Goal: Task Accomplishment & Management: Use online tool/utility

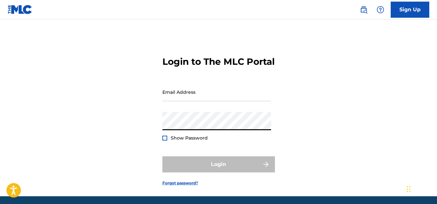
type input "[EMAIL_ADDRESS][DOMAIN_NAME]"
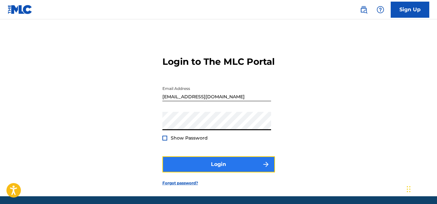
click at [202, 171] on button "Login" at bounding box center [218, 164] width 113 height 16
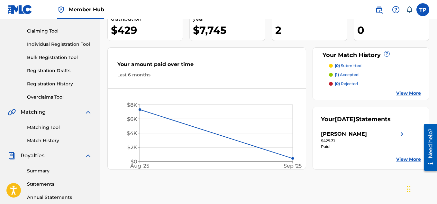
scroll to position [64, 0]
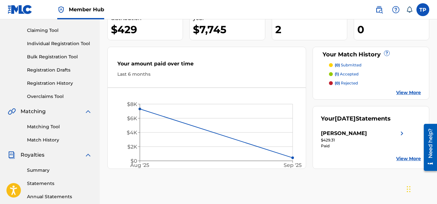
click at [405, 92] on link "View More" at bounding box center [408, 92] width 25 height 7
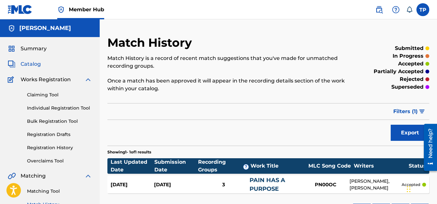
click at [37, 64] on span "Catalog" at bounding box center [31, 64] width 20 height 8
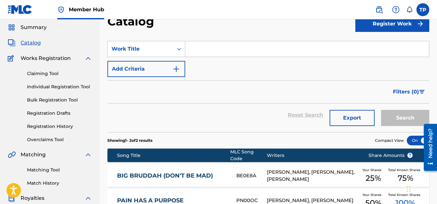
scroll to position [32, 0]
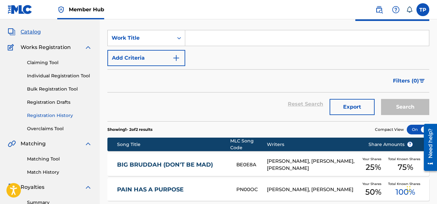
click at [55, 113] on link "Registration History" at bounding box center [59, 115] width 65 height 7
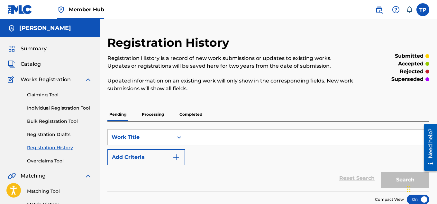
click at [157, 111] on p "Processing" at bounding box center [153, 114] width 26 height 14
click at [191, 111] on p "Completed" at bounding box center [190, 114] width 27 height 14
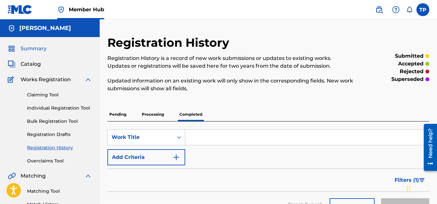
click at [23, 46] on span "Summary" at bounding box center [34, 49] width 26 height 8
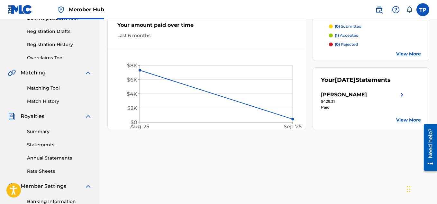
scroll to position [129, 0]
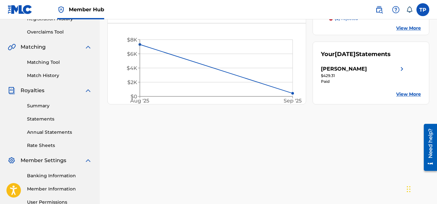
click at [402, 73] on img at bounding box center [402, 69] width 8 height 8
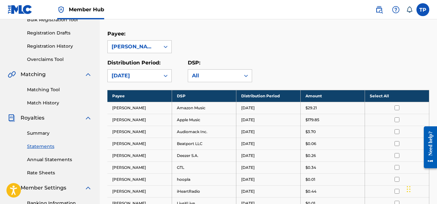
scroll to position [96, 0]
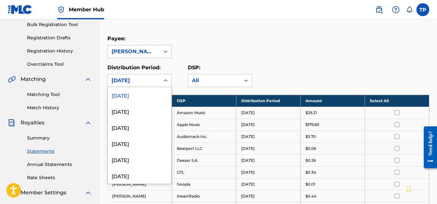
click at [165, 80] on icon at bounding box center [165, 80] width 6 height 6
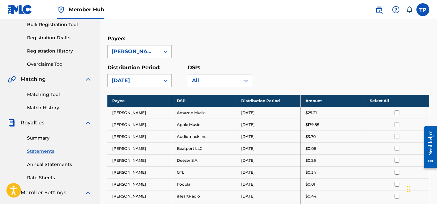
click at [326, 67] on div "Distribution Period: [DATE] DSP: All" at bounding box center [268, 75] width 322 height 23
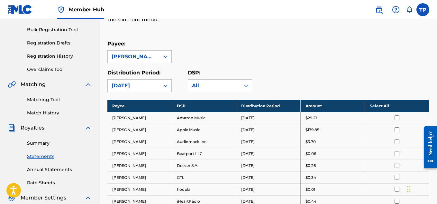
scroll to position [129, 0]
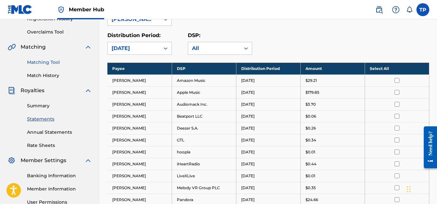
click at [45, 62] on link "Matching Tool" at bounding box center [59, 62] width 65 height 7
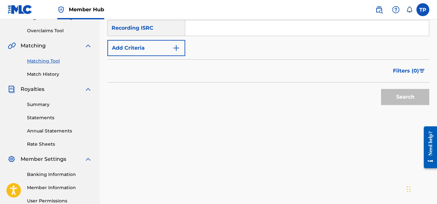
scroll to position [34, 0]
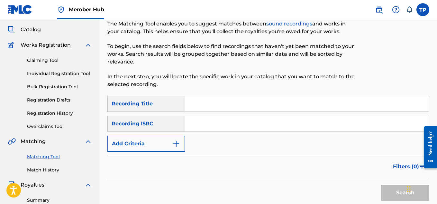
click at [205, 108] on input "Search Form" at bounding box center [307, 103] width 244 height 15
type input "dear god"
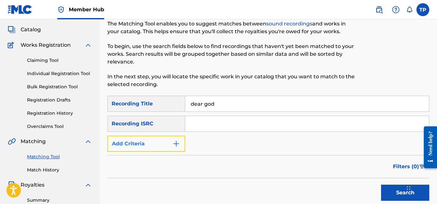
click at [177, 145] on img "Search Form" at bounding box center [176, 144] width 8 height 8
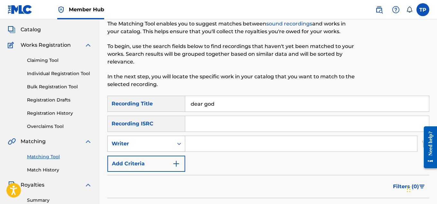
click at [183, 143] on div "Search Form" at bounding box center [179, 144] width 12 height 12
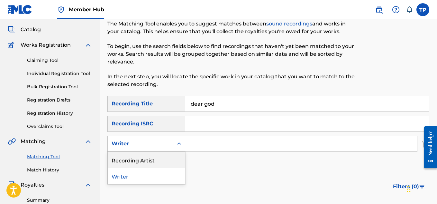
click at [149, 161] on div "Recording Artist" at bounding box center [146, 159] width 77 height 16
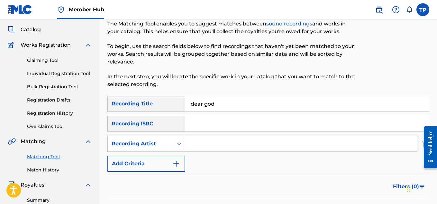
click at [204, 141] on input "Search Form" at bounding box center [301, 143] width 232 height 15
type input "[PERSON_NAME]"
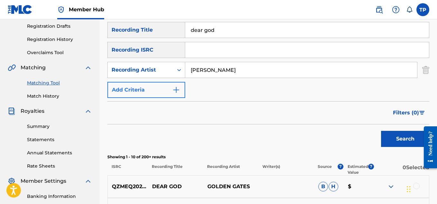
scroll to position [94, 0]
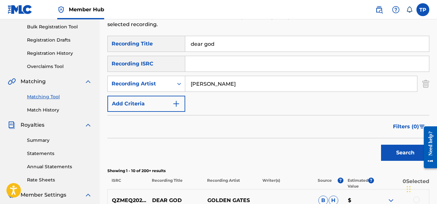
drag, startPoint x: 234, startPoint y: 84, endPoint x: 191, endPoint y: 89, distance: 43.4
click at [191, 89] on input "kevin gates" at bounding box center [301, 83] width 232 height 15
click at [209, 84] on input "Search Form" at bounding box center [301, 83] width 232 height 15
type input "fl dusa"
click at [381, 144] on button "Search" at bounding box center [405, 152] width 48 height 16
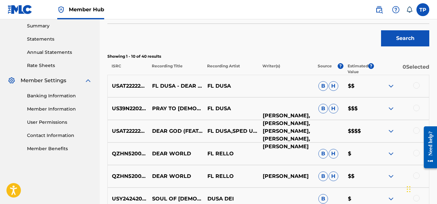
scroll to position [223, 0]
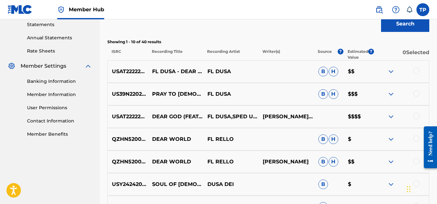
click at [414, 116] on div at bounding box center [416, 116] width 6 height 6
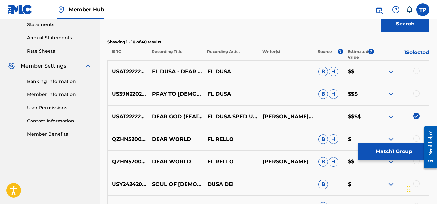
click at [417, 71] on div at bounding box center [416, 71] width 6 height 6
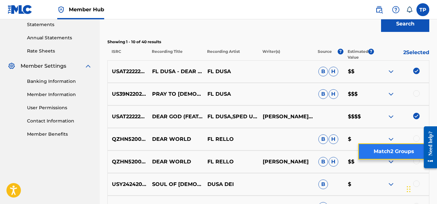
click at [380, 150] on button "Match 2 Groups" at bounding box center [393, 151] width 71 height 16
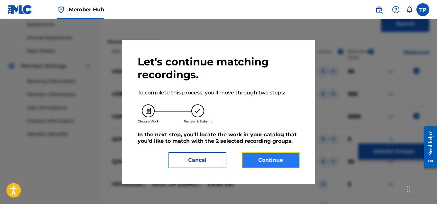
click at [275, 159] on button "Continue" at bounding box center [271, 160] width 58 height 16
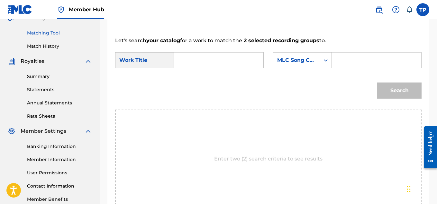
scroll to position [159, 0]
click at [193, 67] on input "Search Form" at bounding box center [218, 59] width 78 height 15
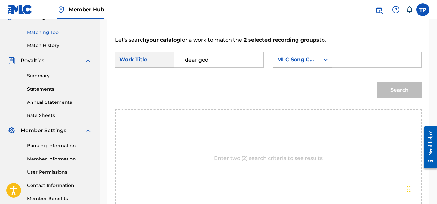
type input "dear god"
click at [325, 61] on icon "Search Form" at bounding box center [326, 60] width 4 height 2
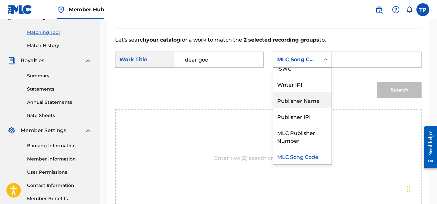
scroll to position [0, 0]
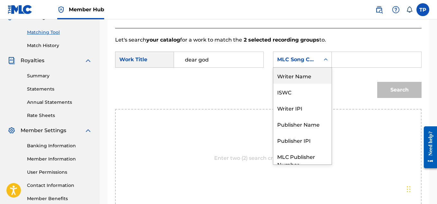
click at [302, 84] on div "Writer Name" at bounding box center [302, 76] width 58 height 16
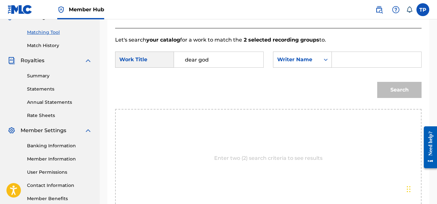
click at [350, 67] on input "Search Form" at bounding box center [376, 59] width 78 height 15
type input "fl dusa"
click at [389, 98] on button "Search" at bounding box center [399, 90] width 44 height 16
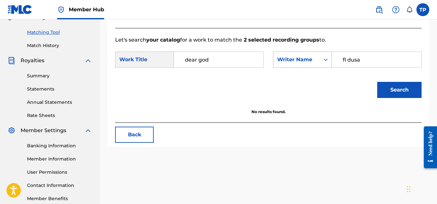
drag, startPoint x: 359, startPoint y: 67, endPoint x: 313, endPoint y: 70, distance: 45.7
click at [313, 68] on div "SearchWithCriteria556a29d0-61d3-48a1-8cb5-1fd069d80421 Writer Name fl dusa" at bounding box center [347, 59] width 149 height 16
type input "kevin gates"
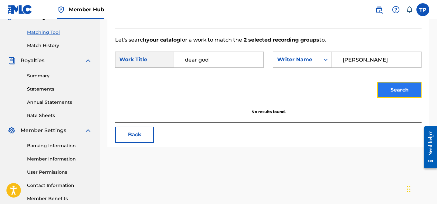
click at [401, 91] on button "Search" at bounding box center [399, 90] width 44 height 16
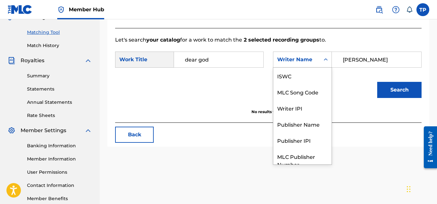
click at [328, 63] on icon "Search Form" at bounding box center [325, 59] width 6 height 6
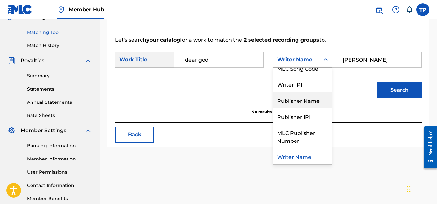
click at [311, 107] on div "Publisher Name" at bounding box center [302, 100] width 58 height 16
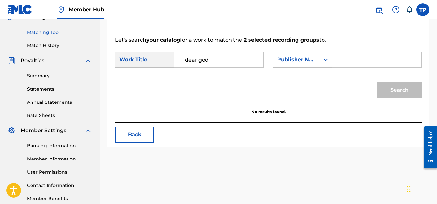
click at [348, 67] on input "Search Form" at bounding box center [376, 59] width 78 height 15
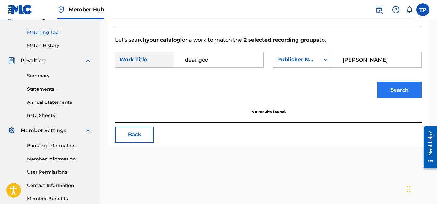
type input "kevin gates"
click at [383, 93] on button "Search" at bounding box center [399, 90] width 44 height 16
drag, startPoint x: 195, startPoint y: 68, endPoint x: 171, endPoint y: 68, distance: 24.4
click at [171, 68] on div "SearchWithCriteriab0014623-c38f-4098-b02c-680916d66bb7 Work Title dear god" at bounding box center [189, 59] width 149 height 16
type input "Dear god"
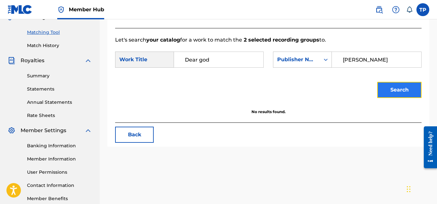
click at [395, 96] on button "Search" at bounding box center [399, 90] width 44 height 16
drag, startPoint x: 374, startPoint y: 67, endPoint x: 307, endPoint y: 73, distance: 67.5
click at [307, 68] on div "SearchWithCriteriaa7cb11f7-00cd-458e-a59e-337db2a249b7 Publisher Name kevin gat…" at bounding box center [347, 59] width 149 height 16
type input "fl dusa"
click at [389, 93] on button "Search" at bounding box center [399, 90] width 44 height 16
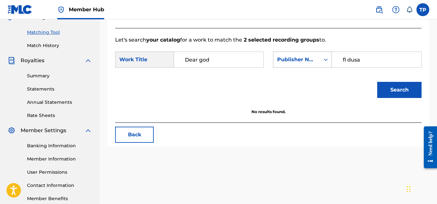
drag, startPoint x: 346, startPoint y: 68, endPoint x: 327, endPoint y: 70, distance: 19.1
click at [327, 68] on div "SearchWithCriteriaa7cb11f7-00cd-458e-a59e-337db2a249b7 Publisher Name fl dusa" at bounding box center [347, 59] width 149 height 16
drag, startPoint x: 196, startPoint y: 70, endPoint x: 161, endPoint y: 75, distance: 35.7
click at [161, 68] on div "SearchWithCriteriab0014623-c38f-4098-b02c-680916d66bb7 Work Title Dear god" at bounding box center [189, 59] width 149 height 16
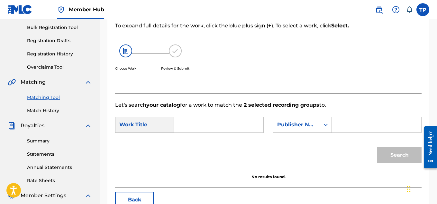
scroll to position [96, 0]
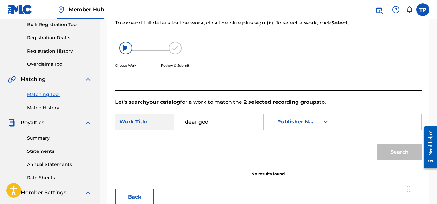
type input "dear god"
click at [345, 129] on input "Search Form" at bounding box center [376, 121] width 78 height 15
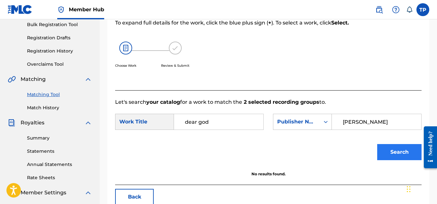
type input "kevin gates"
drag, startPoint x: 400, startPoint y: 156, endPoint x: 391, endPoint y: 154, distance: 9.4
click at [398, 156] on button "Search" at bounding box center [399, 152] width 44 height 16
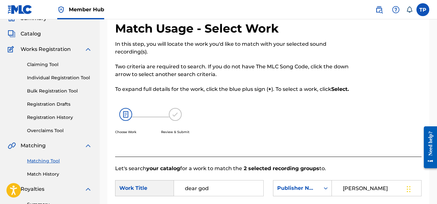
scroll to position [2, 0]
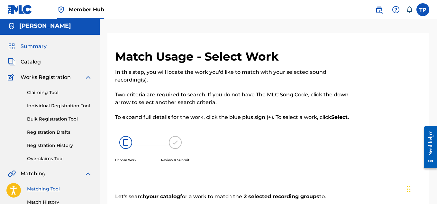
click at [34, 45] on span "Summary" at bounding box center [34, 46] width 26 height 8
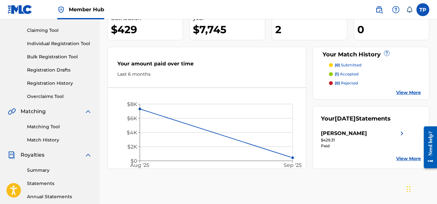
scroll to position [96, 0]
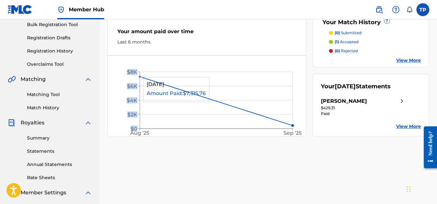
click at [141, 74] on icon "Aug '25 Sep '25 $0 $2K $4K $6K $8K" at bounding box center [207, 101] width 198 height 79
drag, startPoint x: 142, startPoint y: 191, endPoint x: 142, endPoint y: 186, distance: 5.5
click at [142, 190] on div "Tamarcus Puckett Your amount paid last distribution $429 Amount paid to date th…" at bounding box center [268, 105] width 337 height 332
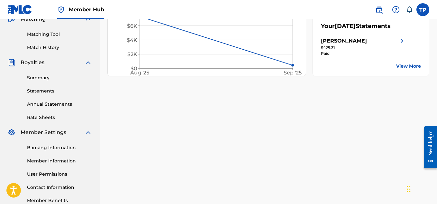
scroll to position [161, 0]
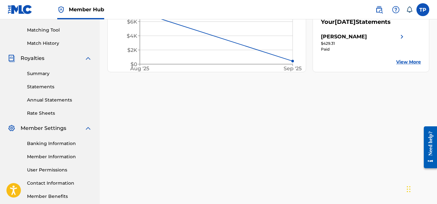
click at [407, 65] on link "View More" at bounding box center [408, 62] width 25 height 7
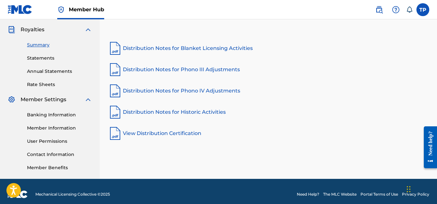
scroll to position [195, 0]
